Goal: Find specific page/section: Find specific page/section

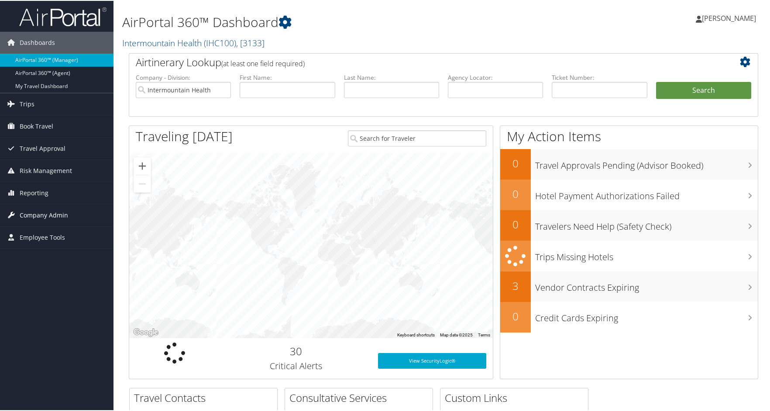
click at [34, 212] on span "Company Admin" at bounding box center [44, 215] width 48 height 22
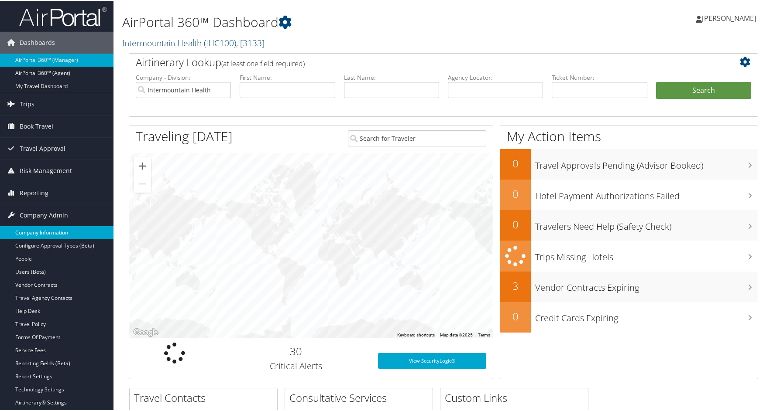
click at [35, 228] on link "Company Information" at bounding box center [56, 232] width 113 height 13
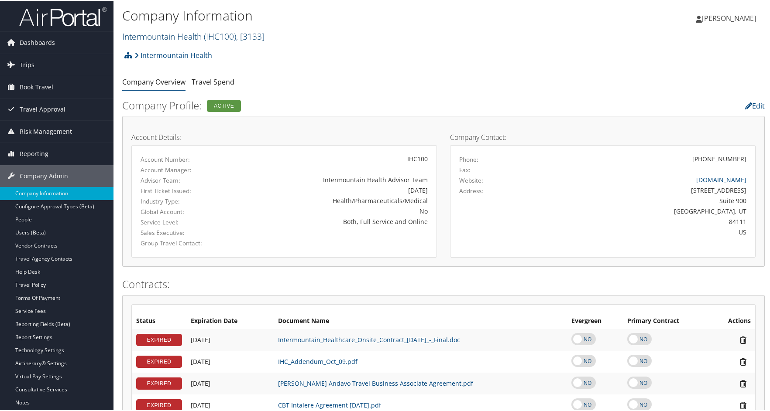
click at [190, 33] on link "Intermountain Health ( IHC100 ) , [ 3133 ]" at bounding box center [193, 36] width 142 height 12
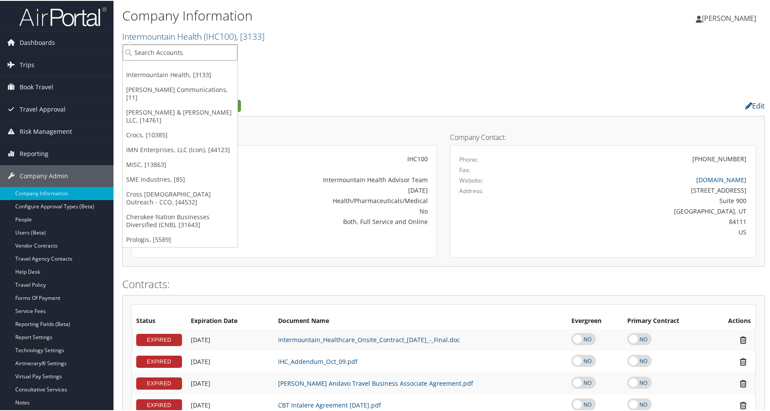
click at [181, 50] on input "search" at bounding box center [180, 52] width 115 height 16
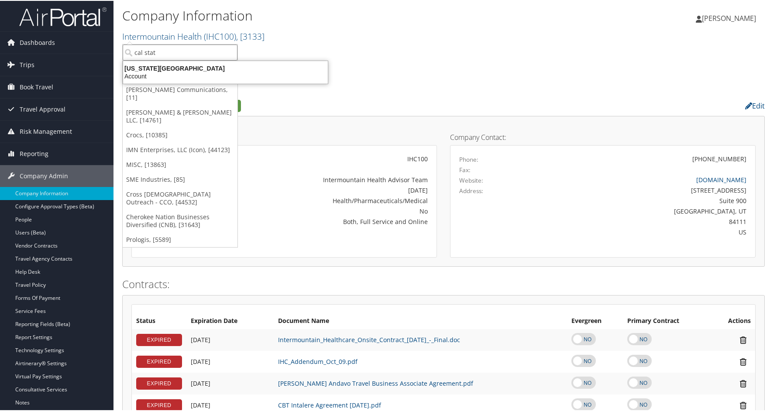
type input "cal state"
drag, startPoint x: 172, startPoint y: 57, endPoint x: 144, endPoint y: 52, distance: 29.2
click at [144, 52] on input "cal state" at bounding box center [180, 52] width 115 height 16
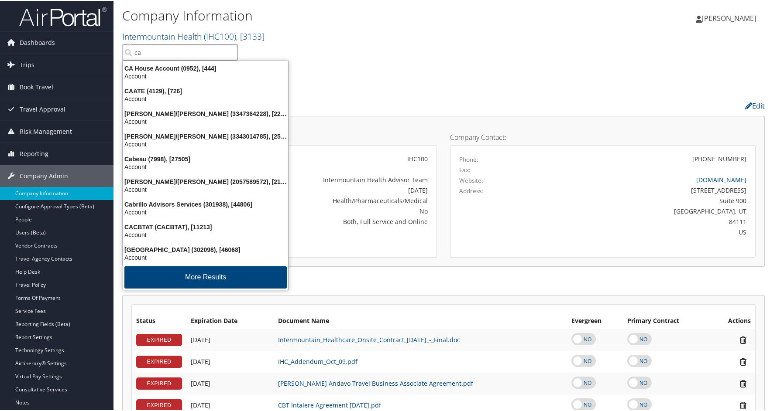
type input "cal"
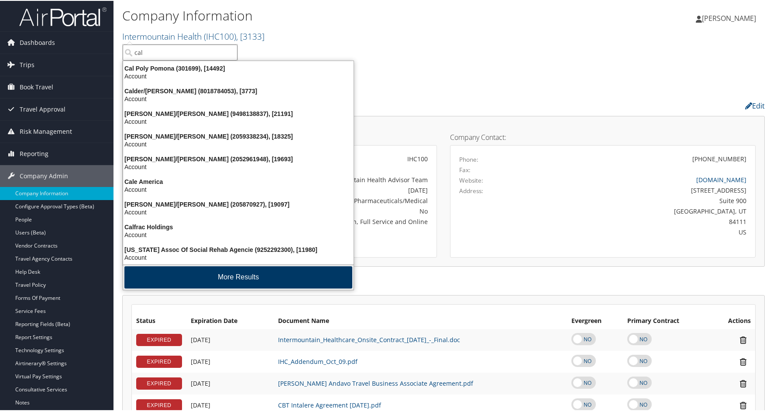
click at [232, 277] on button "More Results" at bounding box center [238, 277] width 228 height 22
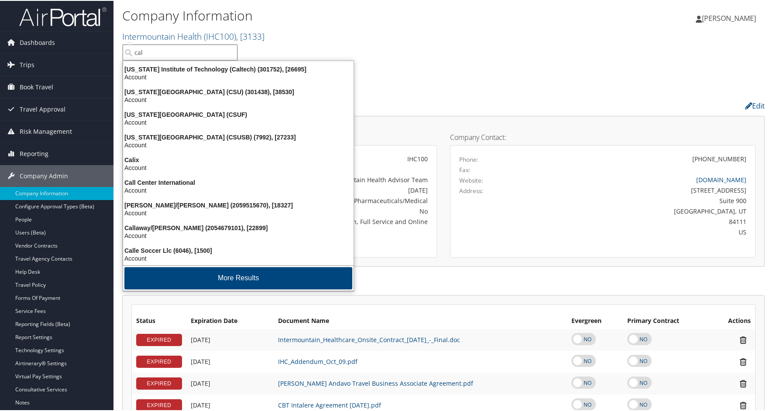
scroll to position [205, 0]
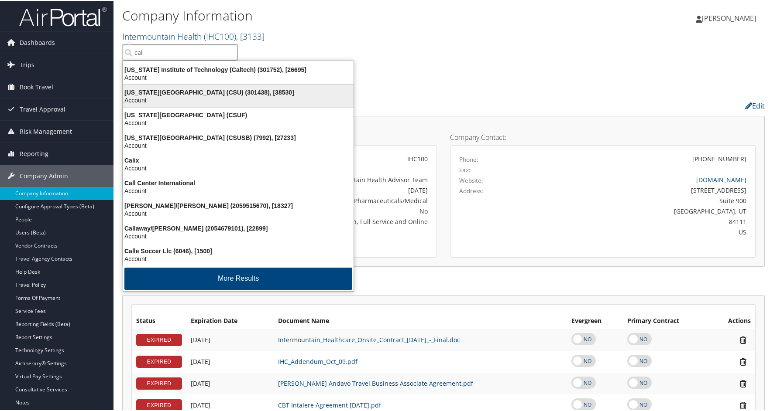
click at [166, 89] on div "California State University (CSU) (301438), [38530]" at bounding box center [238, 92] width 241 height 8
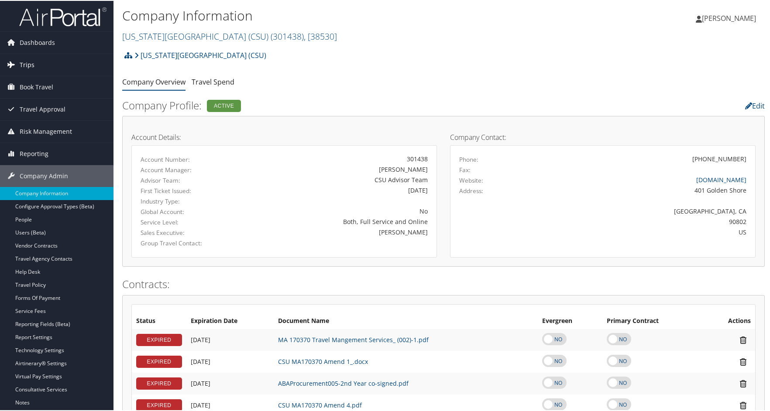
click at [26, 63] on span "Trips" at bounding box center [27, 64] width 15 height 22
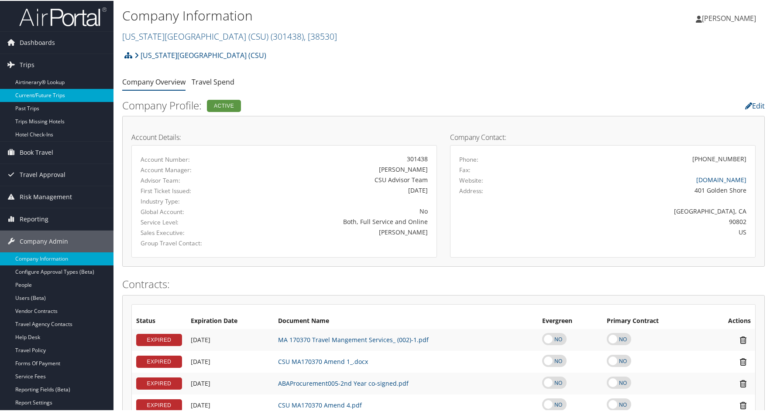
click at [36, 93] on link "Current/Future Trips" at bounding box center [56, 94] width 113 height 13
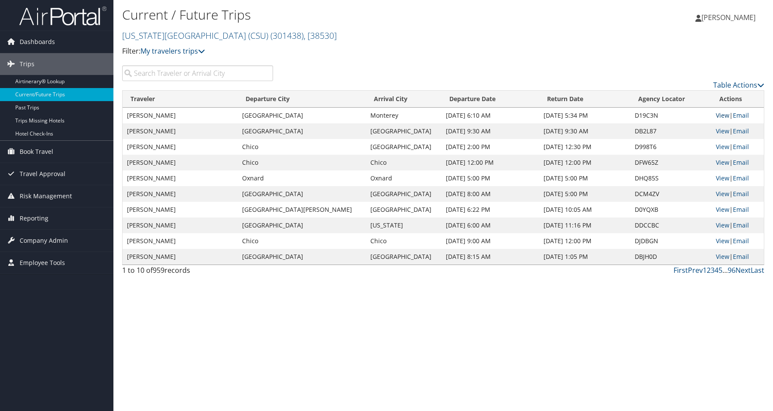
click at [716, 115] on link "View" at bounding box center [723, 115] width 14 height 8
